Goal: Check status: Check status

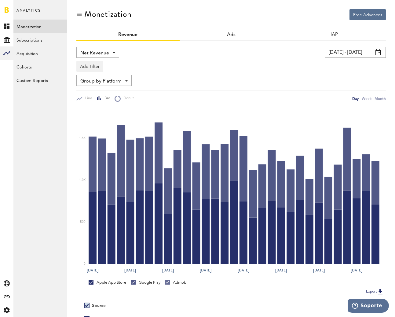
click at [348, 56] on input "[DATE] - [DATE]" at bounding box center [355, 52] width 61 height 11
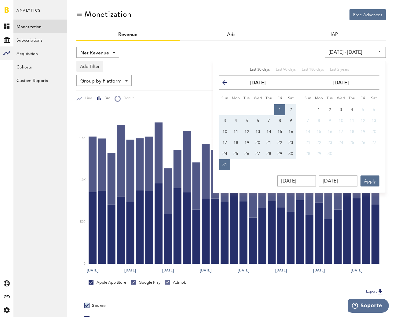
click at [265, 69] on span "Last 30 days" at bounding box center [260, 70] width 20 height 4
type input "[DATE] - [DATE]"
type input "[DATE]"
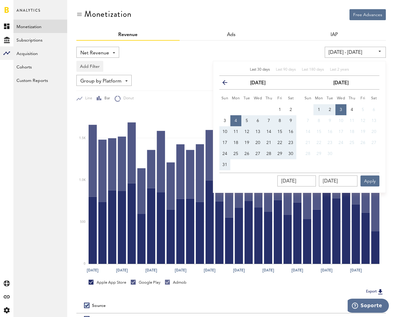
click at [290, 31] on div "IAP" at bounding box center [334, 35] width 103 height 11
